Goal: Navigation & Orientation: Understand site structure

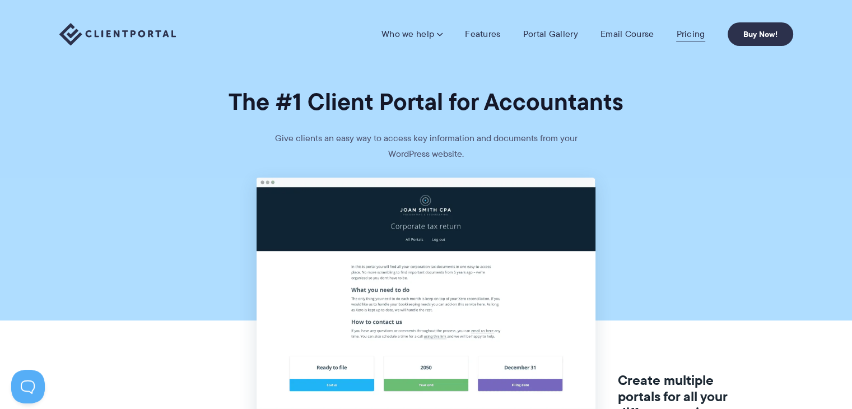
click at [699, 34] on link "Pricing" at bounding box center [690, 34] width 29 height 11
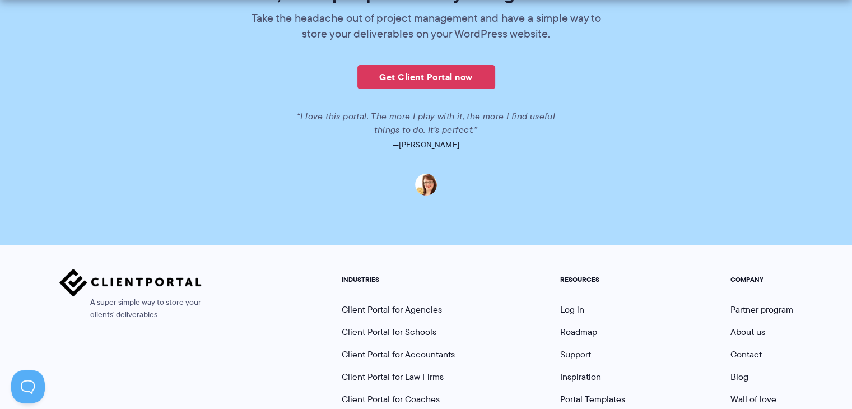
scroll to position [2838, 0]
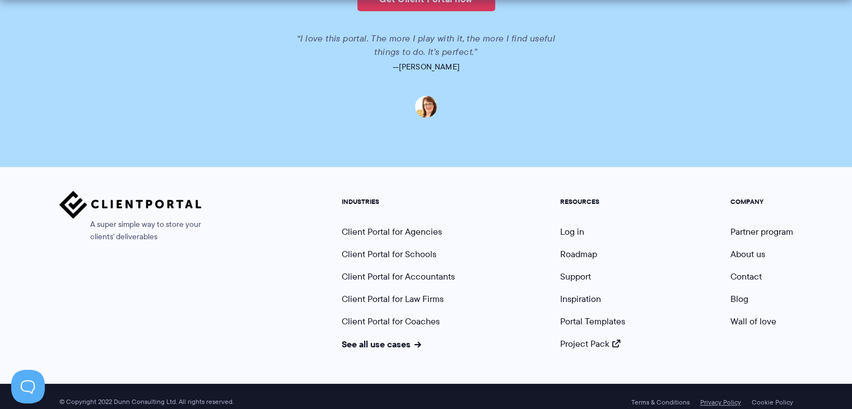
click at [717, 398] on link "Privacy Policy" at bounding box center [720, 402] width 41 height 8
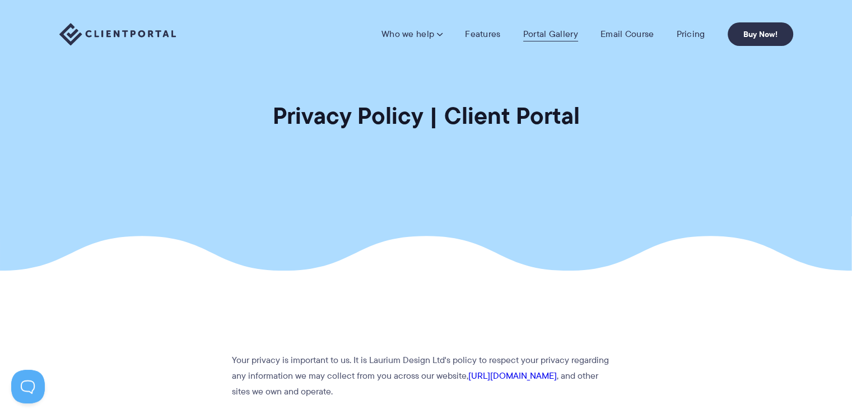
click at [536, 34] on link "Portal Gallery" at bounding box center [550, 34] width 55 height 11
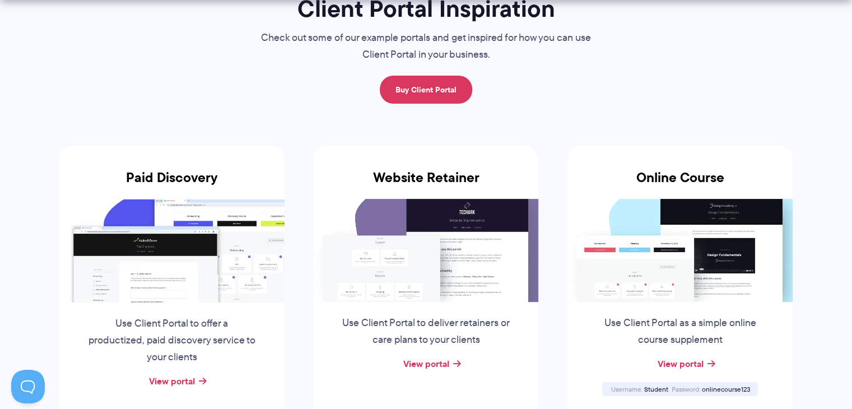
scroll to position [168, 0]
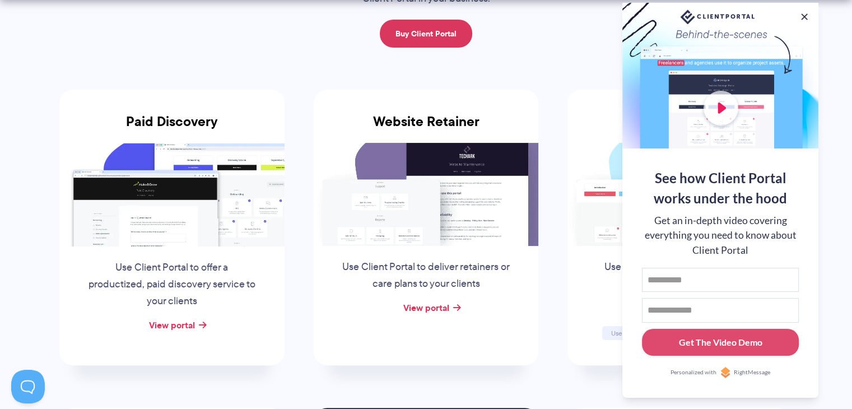
click at [802, 15] on button at bounding box center [804, 16] width 11 height 11
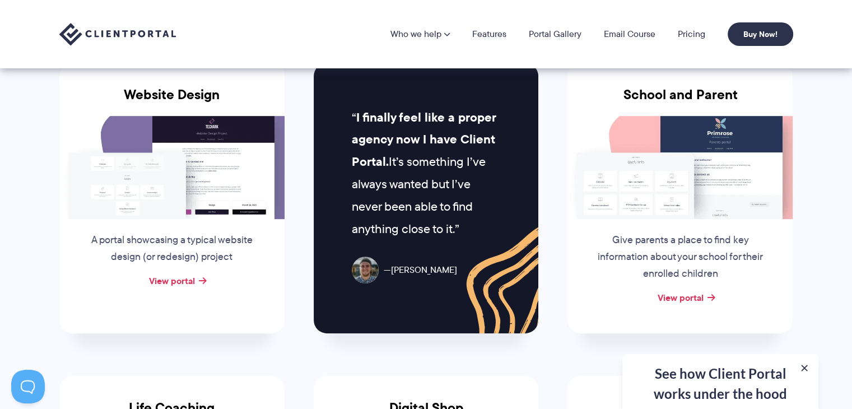
scroll to position [448, 0]
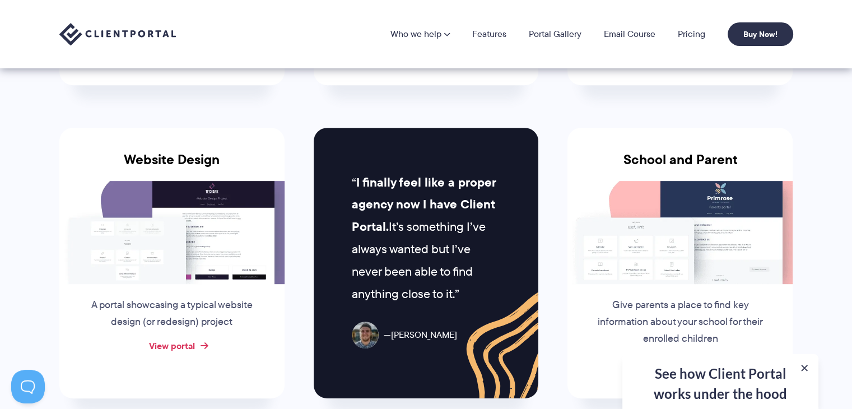
click at [177, 348] on link "View portal" at bounding box center [172, 345] width 46 height 13
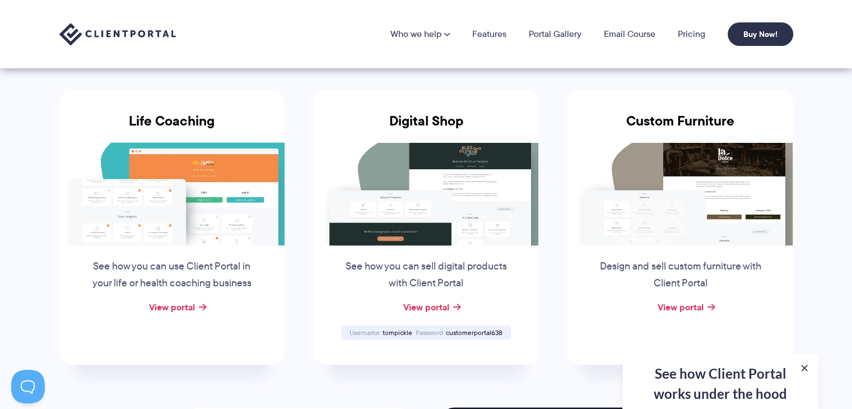
scroll to position [784, 0]
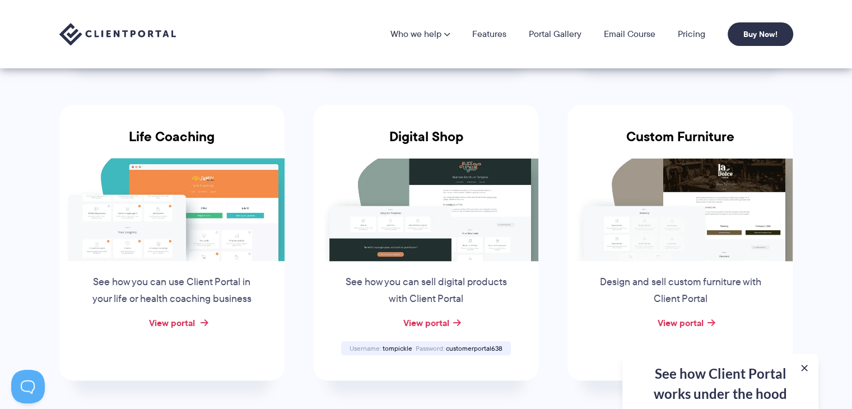
click at [182, 318] on link "View portal" at bounding box center [172, 322] width 46 height 13
click at [430, 318] on link "View portal" at bounding box center [426, 322] width 46 height 13
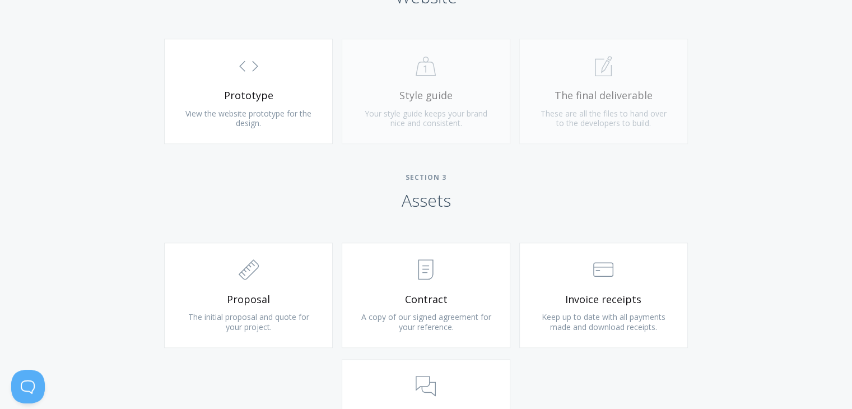
scroll to position [1064, 0]
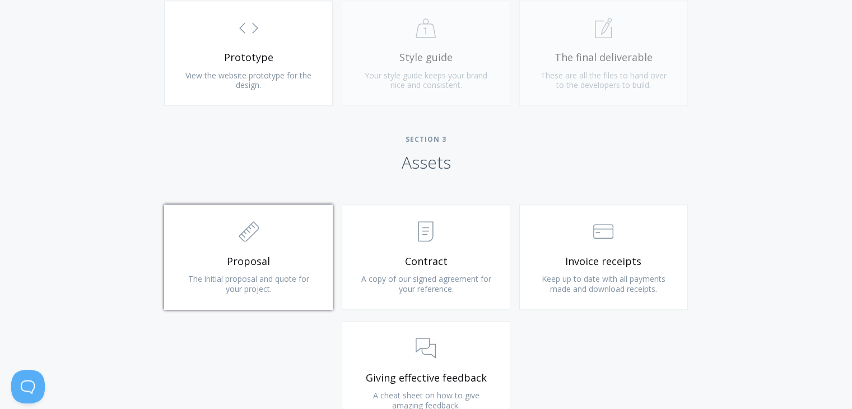
click at [310, 261] on span "Proposal" at bounding box center [249, 261] width 134 height 13
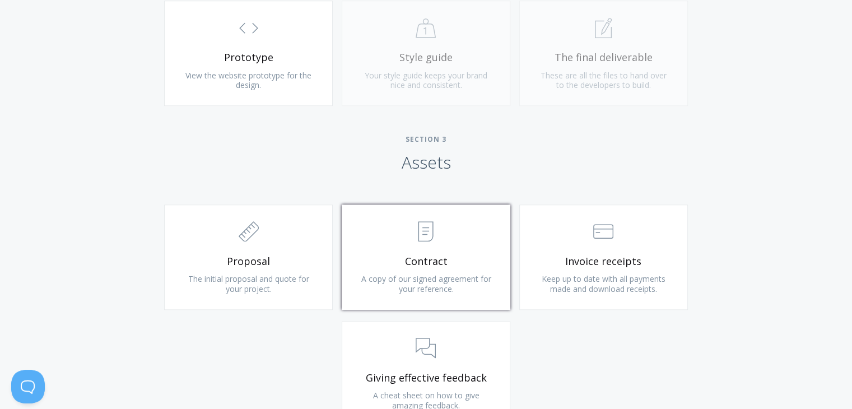
click at [426, 256] on span "Contract" at bounding box center [426, 261] width 134 height 13
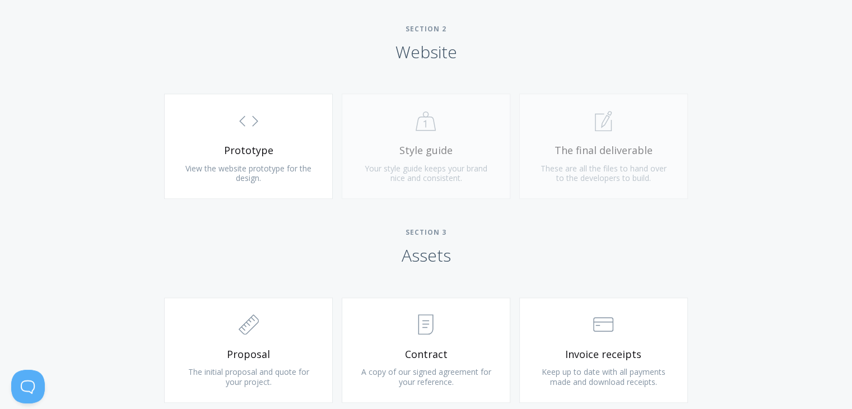
scroll to position [952, 0]
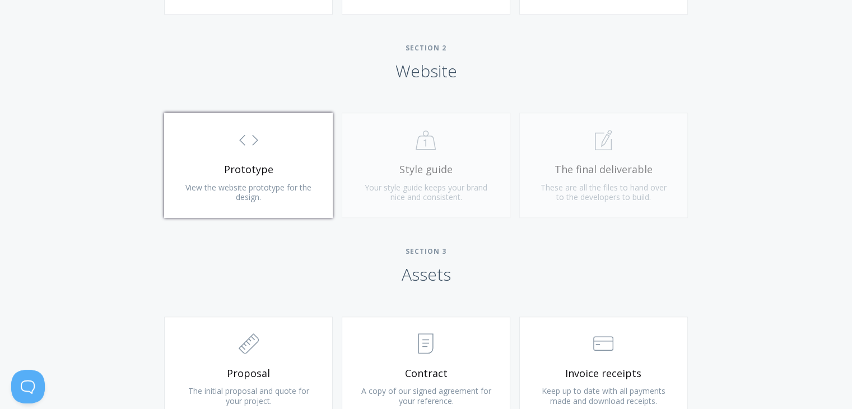
click at [308, 186] on span "View the website prototype for the design." at bounding box center [248, 192] width 126 height 21
click at [258, 210] on link ".st0{fill:none;stroke:#000000;stroke-width:2;stroke-miterlimit:10;} Untitled-16…" at bounding box center [248, 165] width 169 height 105
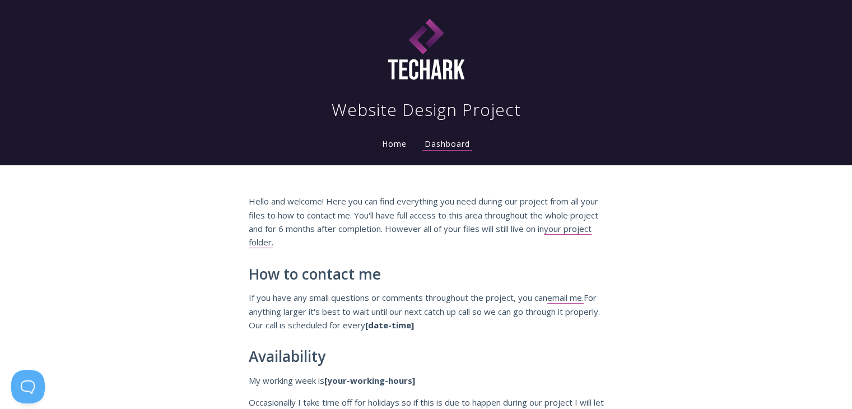
scroll to position [0, 0]
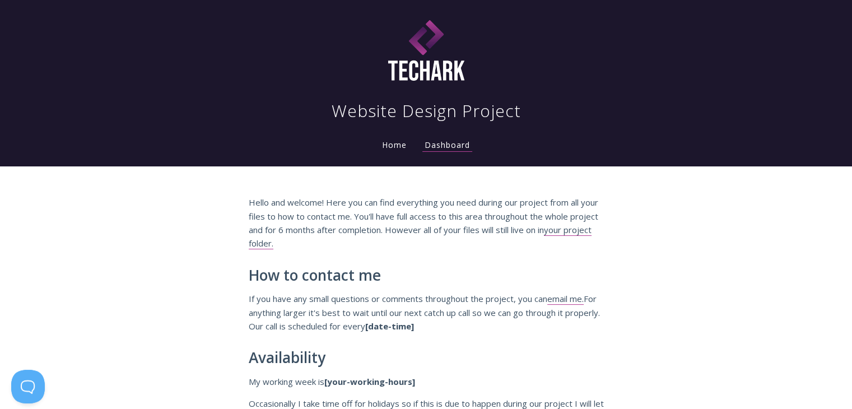
click at [402, 148] on link "Home" at bounding box center [394, 145] width 29 height 11
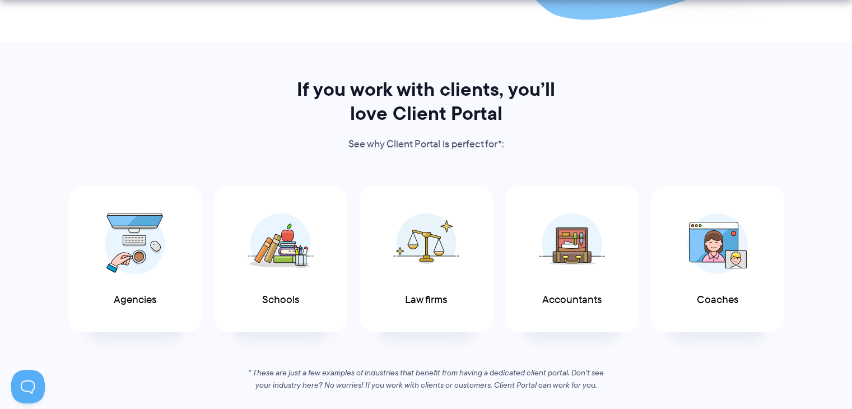
scroll to position [560, 0]
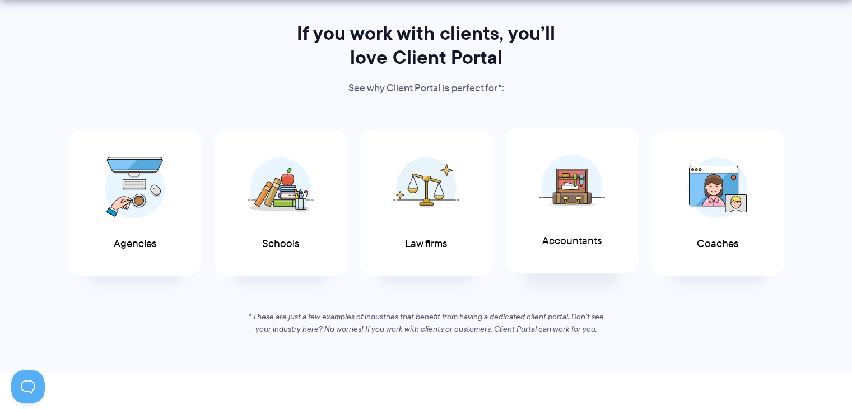
click at [510, 212] on div "Accountants" at bounding box center [571, 200] width 133 height 146
